Goal: Transaction & Acquisition: Subscribe to service/newsletter

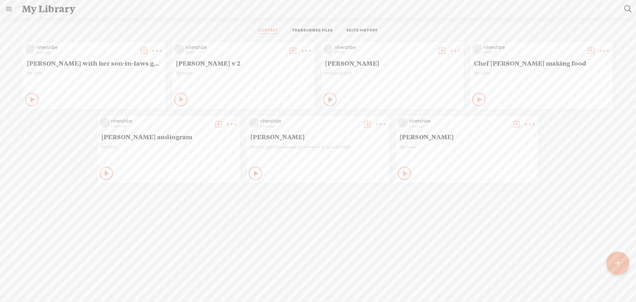
click at [621, 262] on div at bounding box center [618, 263] width 24 height 24
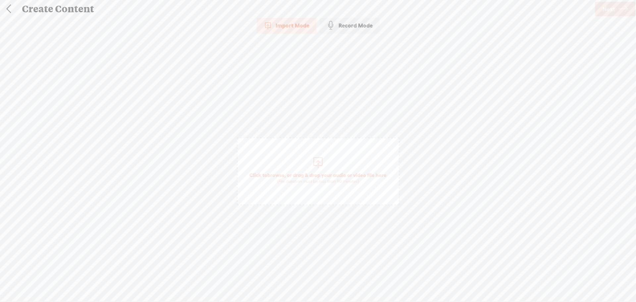
click at [299, 27] on div "Import Mode" at bounding box center [287, 25] width 60 height 17
click at [616, 5] on link "Next" at bounding box center [615, 9] width 40 height 15
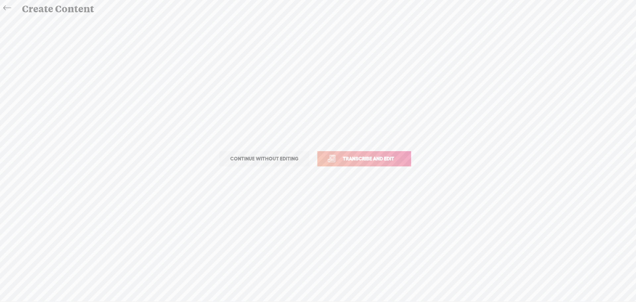
click at [366, 157] on span "Transcribe and edit" at bounding box center [368, 159] width 65 height 8
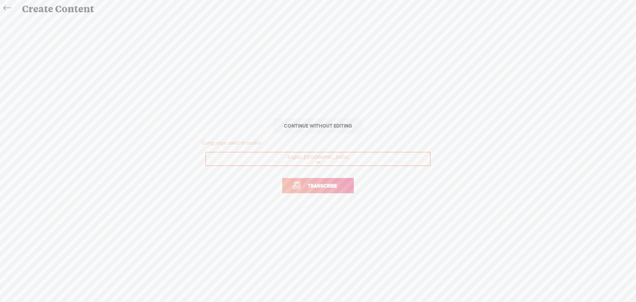
click at [318, 185] on span "Transcribe" at bounding box center [322, 186] width 43 height 8
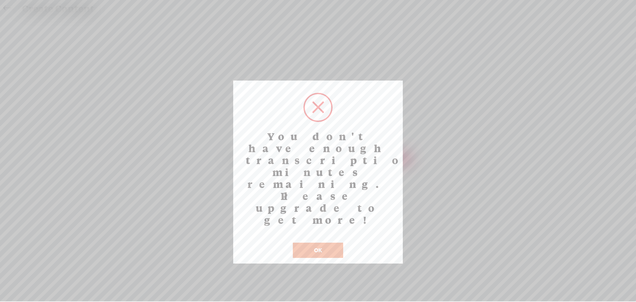
click at [325, 242] on button "OK" at bounding box center [318, 249] width 50 height 15
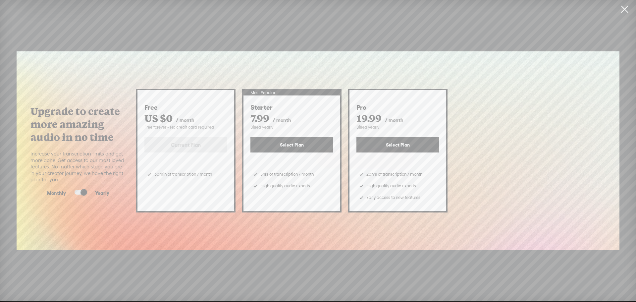
click at [291, 143] on button "Select Plan" at bounding box center [291, 144] width 83 height 15
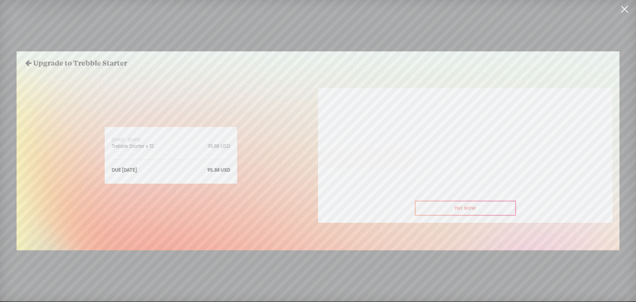
click at [468, 210] on span "Pay Now" at bounding box center [465, 207] width 21 height 5
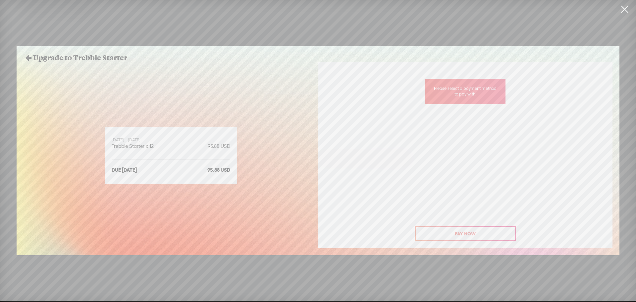
click at [457, 231] on span "Pay Now" at bounding box center [465, 233] width 21 height 5
click at [463, 234] on span "Pay Now" at bounding box center [465, 233] width 21 height 5
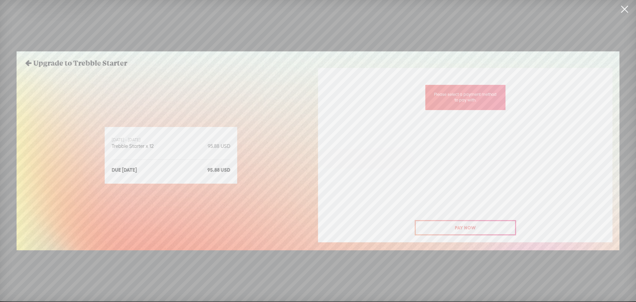
click at [456, 229] on span "Pay Now" at bounding box center [465, 227] width 21 height 5
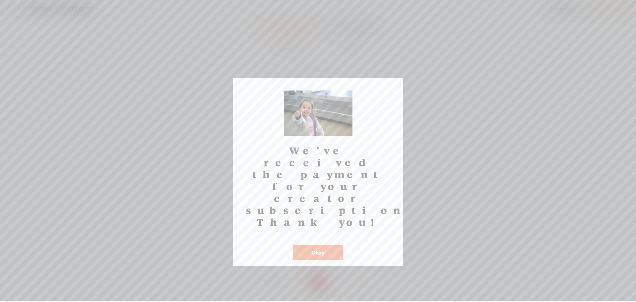
click at [326, 245] on button "Okay" at bounding box center [318, 252] width 50 height 15
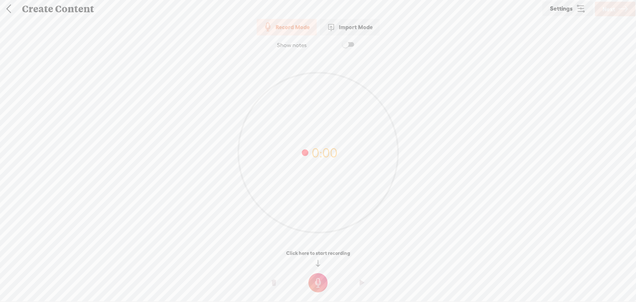
click at [353, 25] on div "Import Mode" at bounding box center [350, 27] width 60 height 17
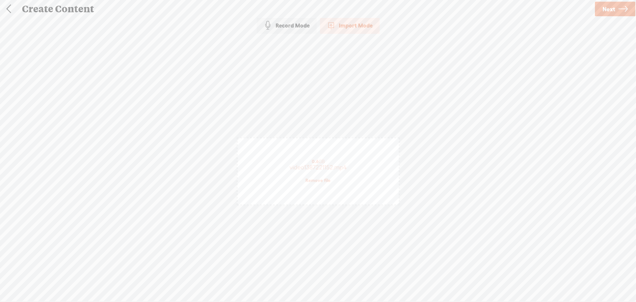
click at [608, 6] on span "Next" at bounding box center [608, 9] width 13 height 17
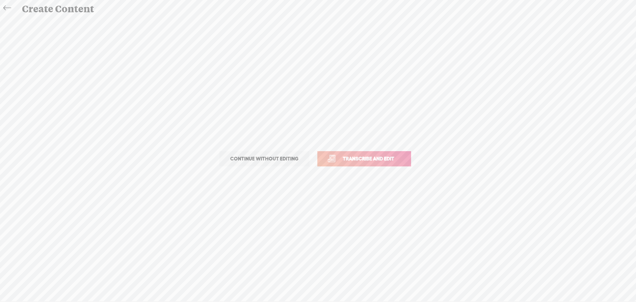
click at [357, 155] on span "Transcribe and edit" at bounding box center [368, 159] width 65 height 8
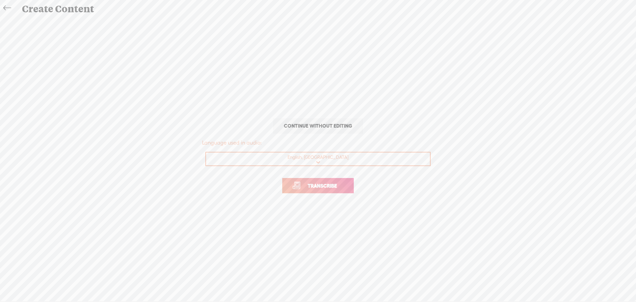
click at [329, 188] on span "Transcribe" at bounding box center [322, 186] width 43 height 8
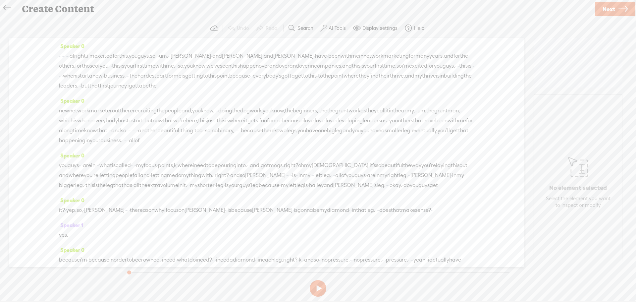
click at [613, 10] on span "Next" at bounding box center [608, 9] width 13 height 17
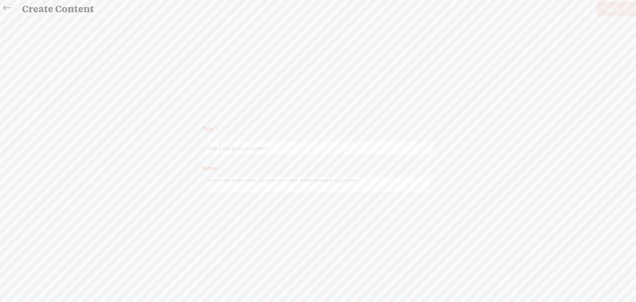
click at [226, 149] on input "text" at bounding box center [319, 148] width 227 height 13
type input "Darla - Platinum people"
click at [609, 7] on span "Finish" at bounding box center [611, 9] width 15 height 17
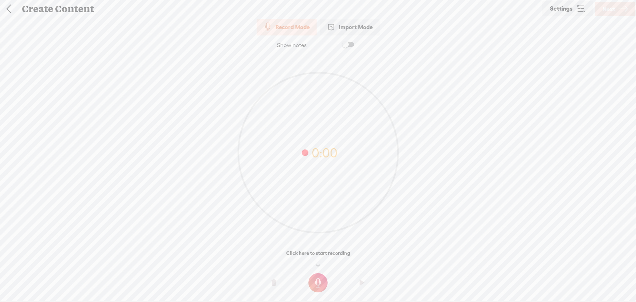
drag, startPoint x: 14, startPoint y: 8, endPoint x: 9, endPoint y: 9, distance: 4.4
click at [9, 9] on link at bounding box center [8, 8] width 17 height 17
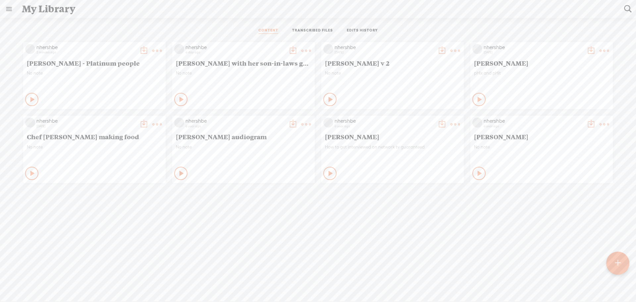
click at [140, 48] on t at bounding box center [143, 50] width 9 height 9
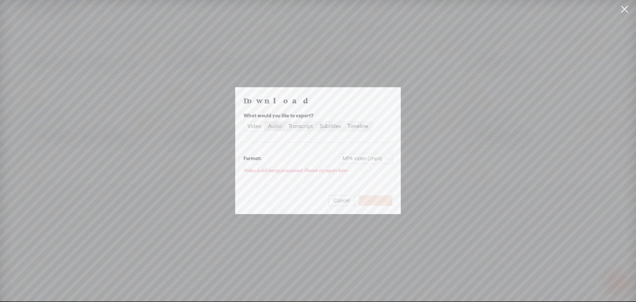
click at [276, 125] on div "Audio" at bounding box center [275, 126] width 14 height 9
click at [265, 122] on input "Audio" at bounding box center [265, 122] width 0 height 0
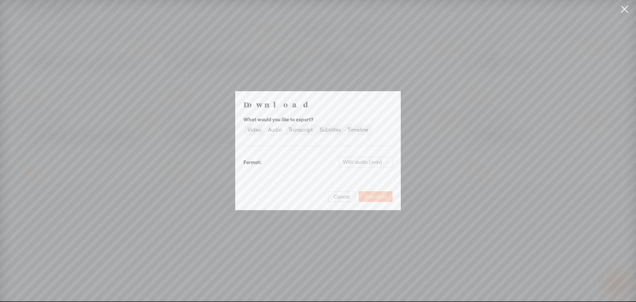
click at [378, 197] on span "Download" at bounding box center [375, 196] width 23 height 7
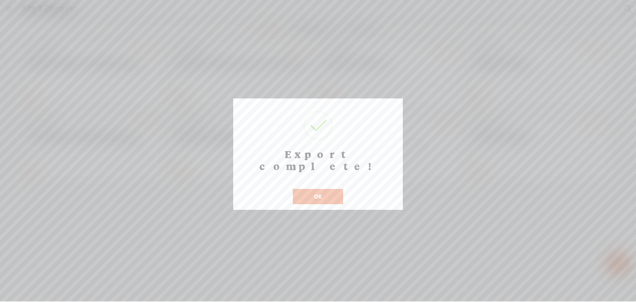
drag, startPoint x: 311, startPoint y: 185, endPoint x: 307, endPoint y: 183, distance: 4.0
click at [311, 189] on button "OK" at bounding box center [318, 196] width 50 height 15
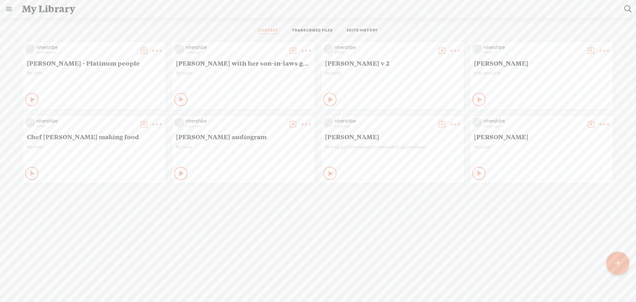
click at [450, 53] on div "nhershbe 2 minutes ago Darla - Platinum people No note Play Content" at bounding box center [318, 112] width 626 height 147
click at [452, 52] on t at bounding box center [454, 50] width 9 height 9
click at [409, 118] on link "Download as..." at bounding box center [421, 118] width 66 height 15
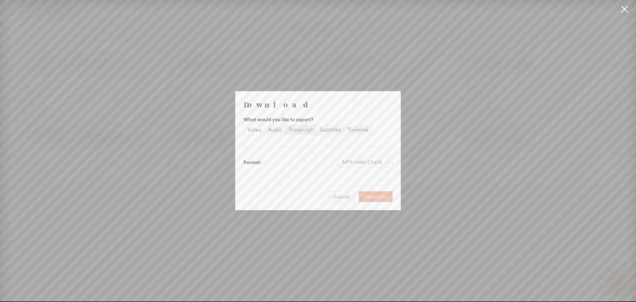
click at [302, 130] on div "Transcript" at bounding box center [300, 129] width 24 height 9
click at [285, 125] on input "Transcript" at bounding box center [285, 125] width 0 height 0
click at [372, 160] on span "Plain text (.txt)" at bounding box center [370, 162] width 38 height 10
click at [352, 201] on div "Best for editing, formatted" at bounding box center [359, 201] width 55 height 5
click at [370, 192] on button "Download" at bounding box center [376, 196] width 34 height 11
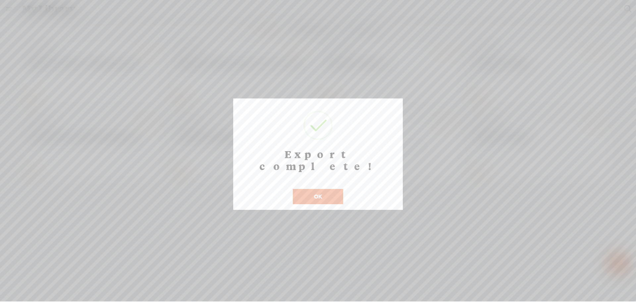
click at [304, 189] on button "OK" at bounding box center [318, 196] width 50 height 15
